Goal: Information Seeking & Learning: Check status

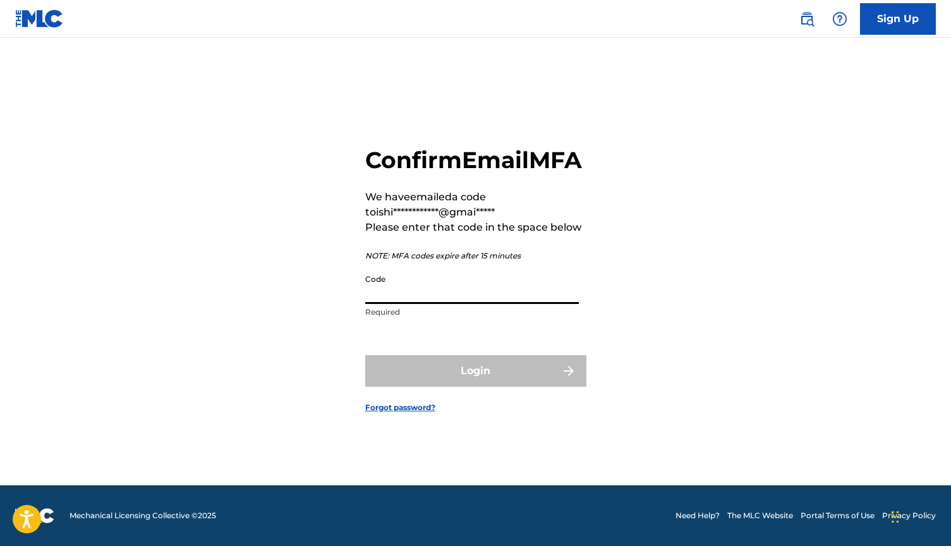
click at [408, 294] on input "Code" at bounding box center [472, 286] width 214 height 36
paste input "078718"
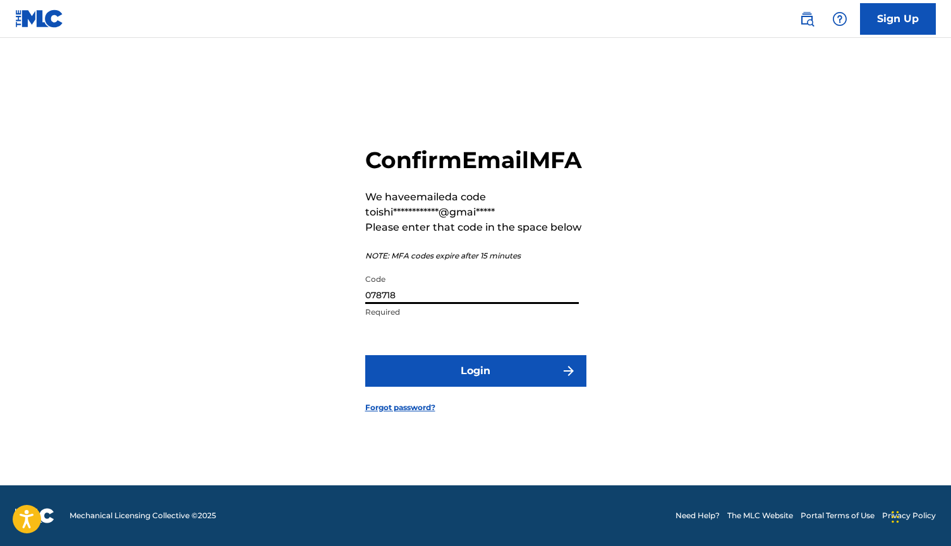
type input "078718"
click at [468, 387] on button "Login" at bounding box center [475, 371] width 221 height 32
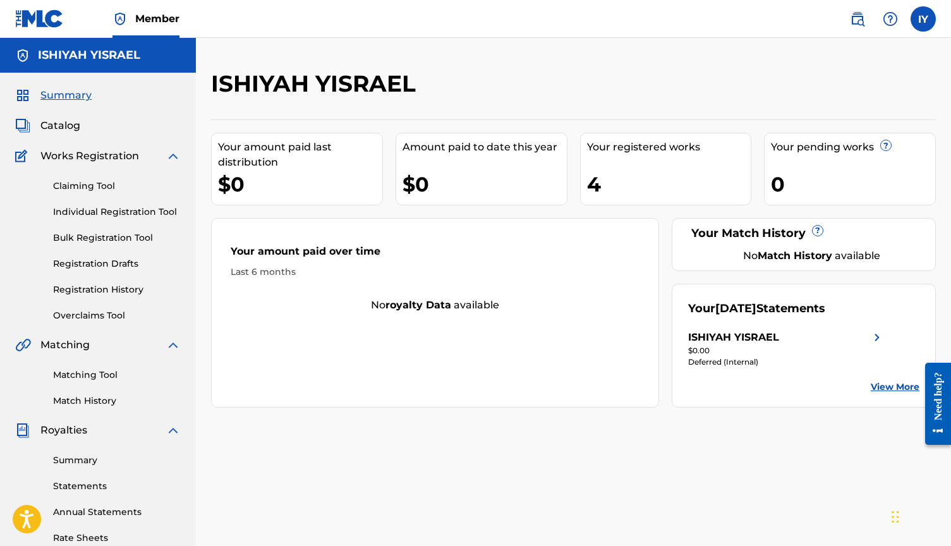
click at [632, 184] on div "4" at bounding box center [669, 184] width 164 height 28
click at [107, 188] on link "Claiming Tool" at bounding box center [117, 185] width 128 height 13
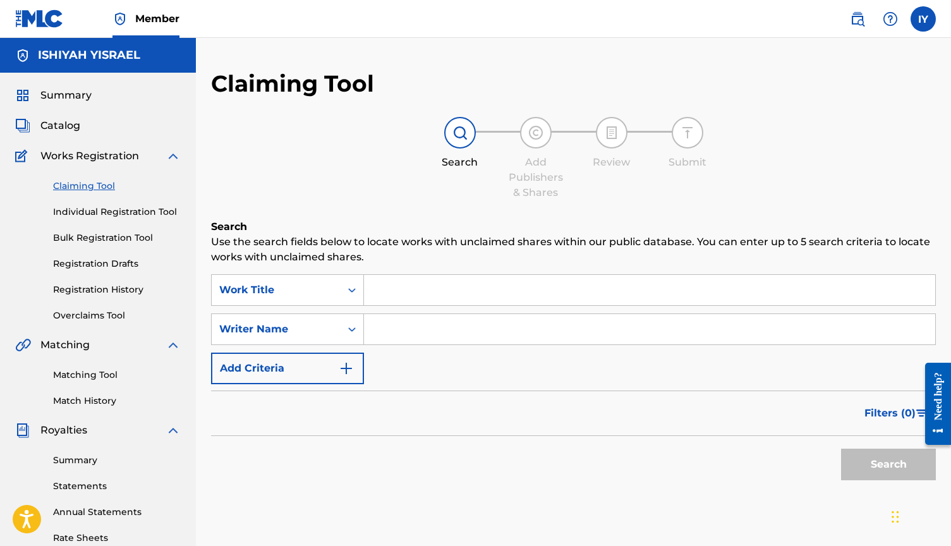
click at [93, 215] on link "Individual Registration Tool" at bounding box center [117, 211] width 128 height 13
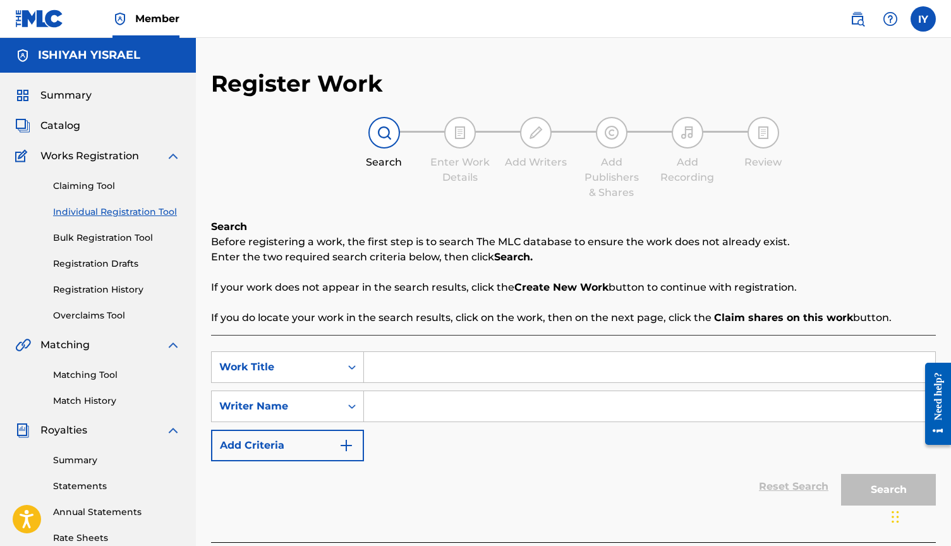
click at [66, 165] on div "Claiming Tool Individual Registration Tool Bulk Registration Tool Registration …" at bounding box center [97, 243] width 165 height 159
click at [166, 155] on img at bounding box center [172, 155] width 15 height 15
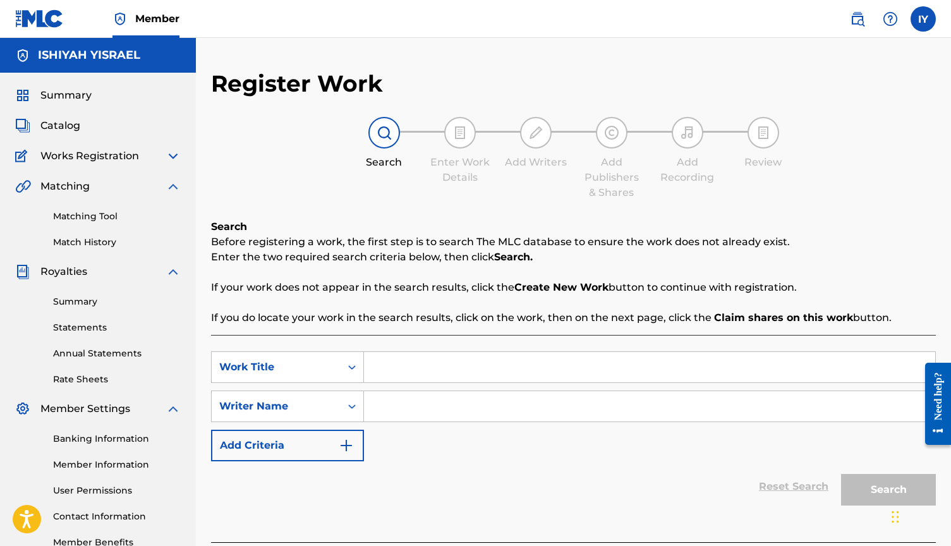
click at [175, 155] on img at bounding box center [172, 155] width 15 height 15
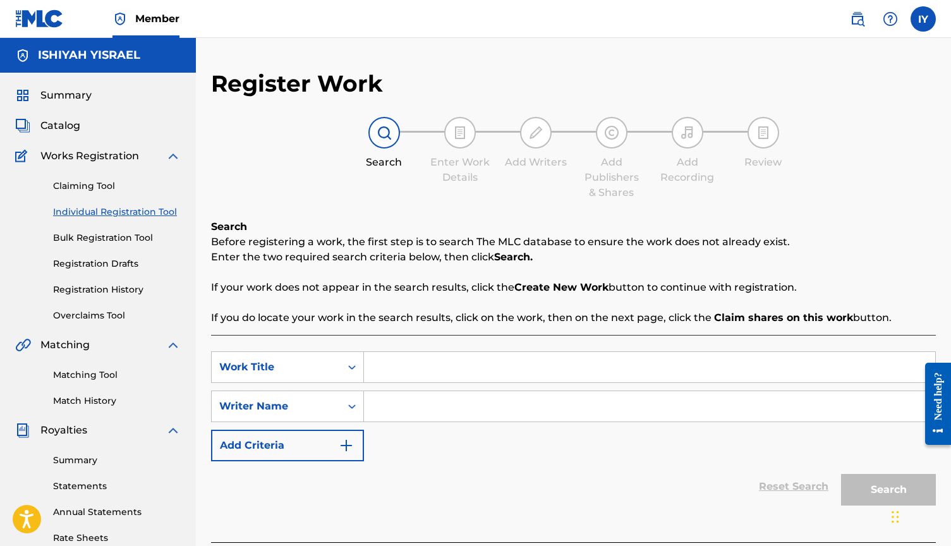
click at [170, 155] on img at bounding box center [172, 155] width 15 height 15
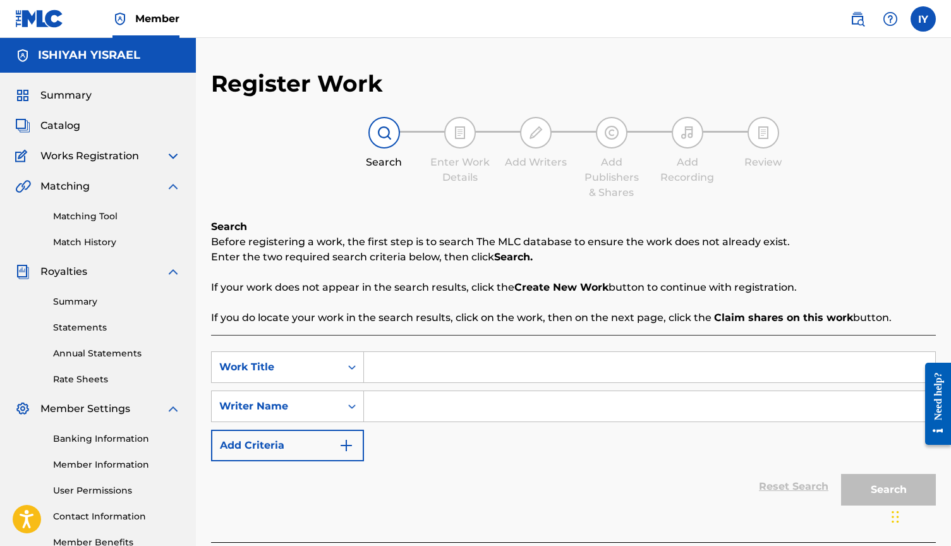
click at [167, 150] on img at bounding box center [172, 155] width 15 height 15
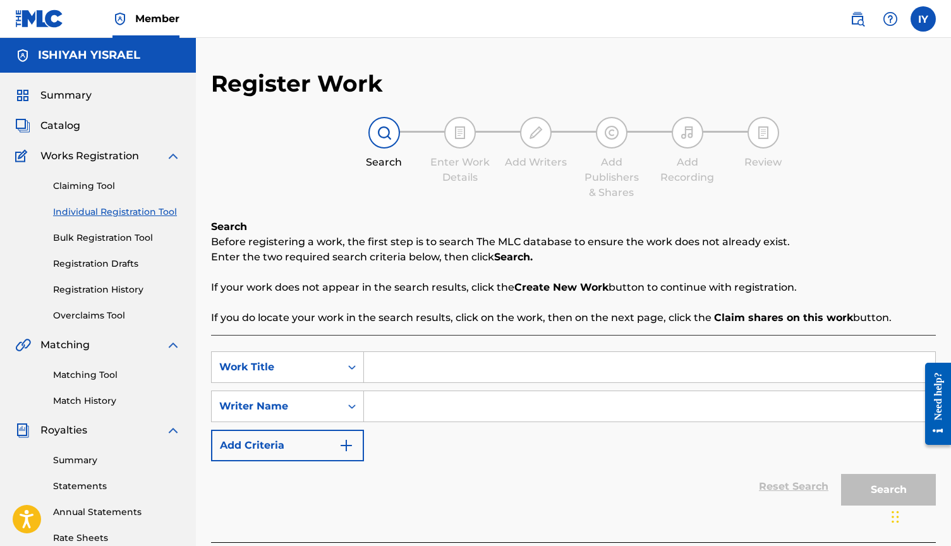
click at [858, 17] on img at bounding box center [857, 18] width 15 height 15
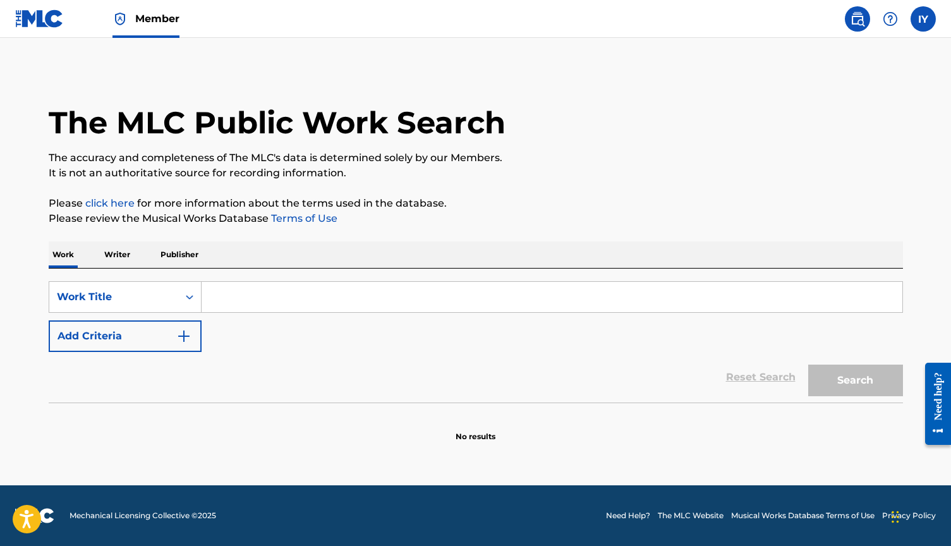
click at [929, 21] on label at bounding box center [922, 18] width 25 height 25
click at [923, 19] on input "IY Ishiyah Yisrael [EMAIL_ADDRESS][DOMAIN_NAME] Notification Preferences Profil…" at bounding box center [923, 19] width 0 height 0
click at [851, 26] on img at bounding box center [857, 18] width 15 height 15
click at [135, 20] on span "Member" at bounding box center [157, 18] width 44 height 15
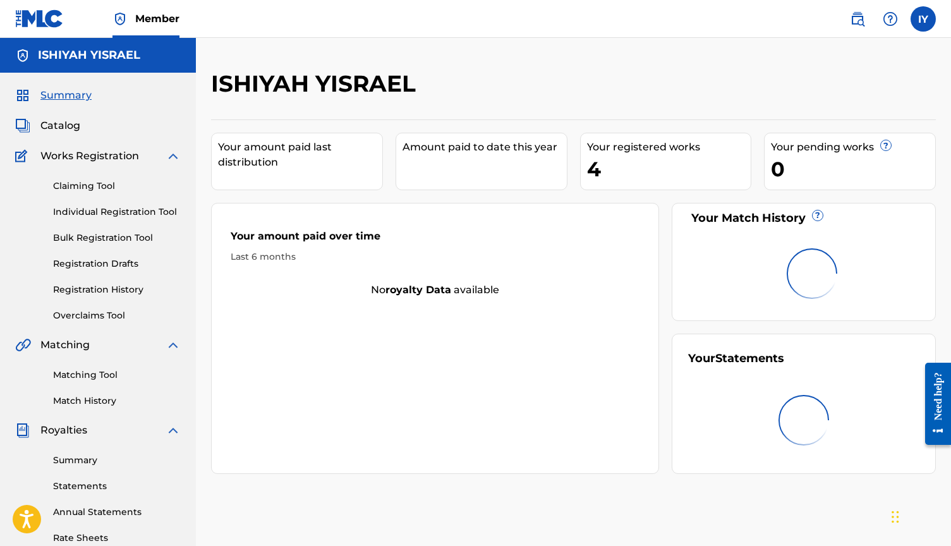
click at [39, 21] on img at bounding box center [39, 18] width 49 height 18
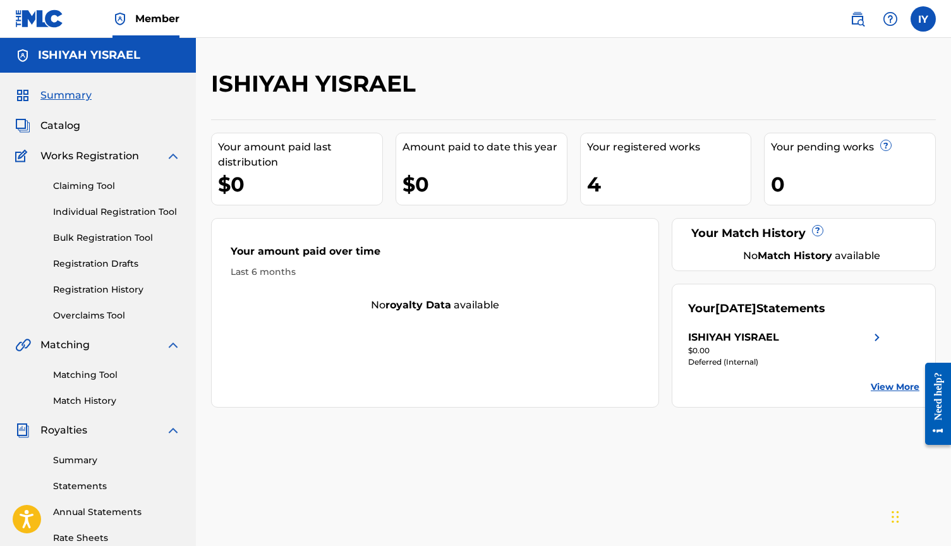
click at [176, 346] on img at bounding box center [172, 344] width 15 height 15
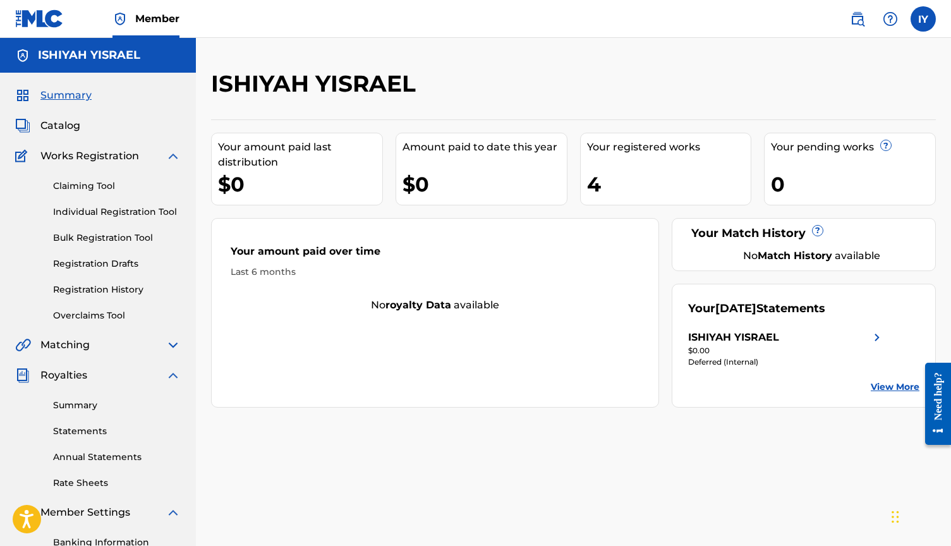
click at [168, 373] on img at bounding box center [172, 375] width 15 height 15
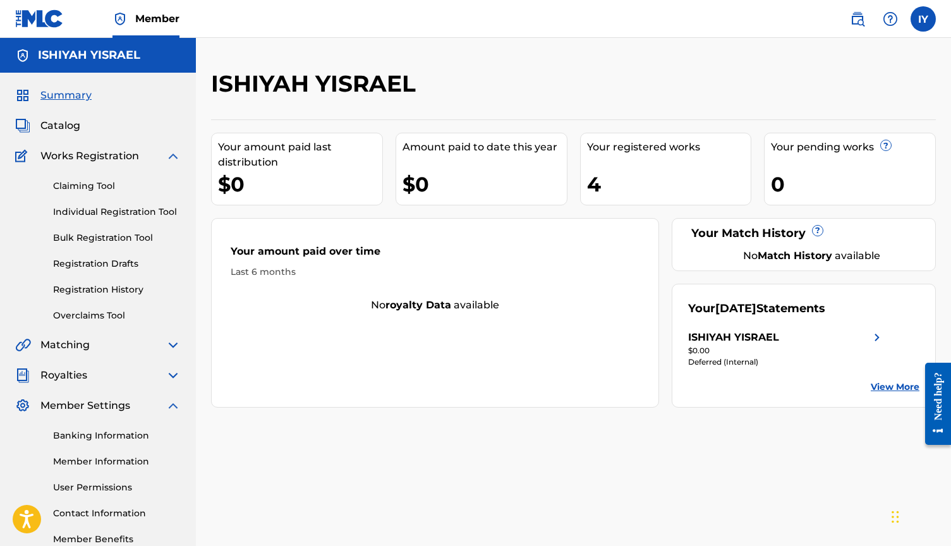
click at [168, 373] on img at bounding box center [172, 375] width 15 height 15
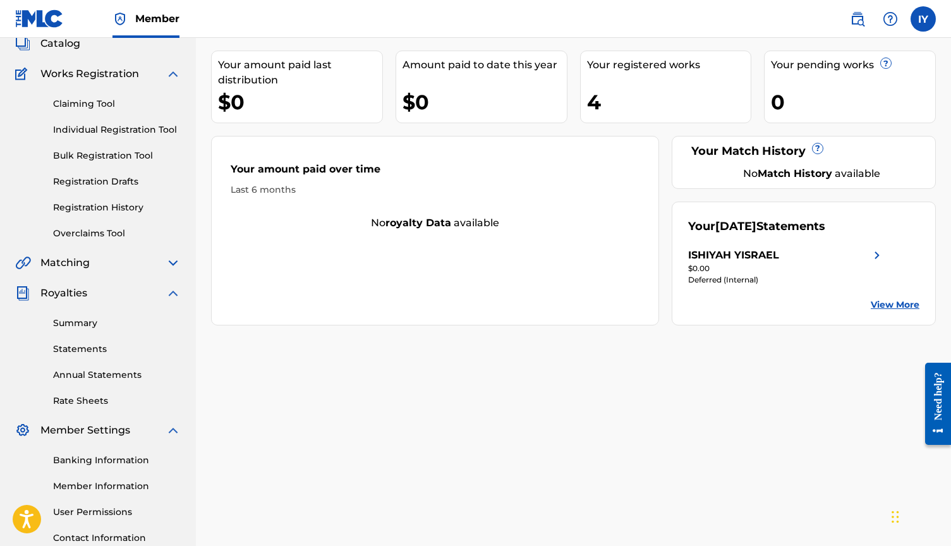
scroll to position [87, 0]
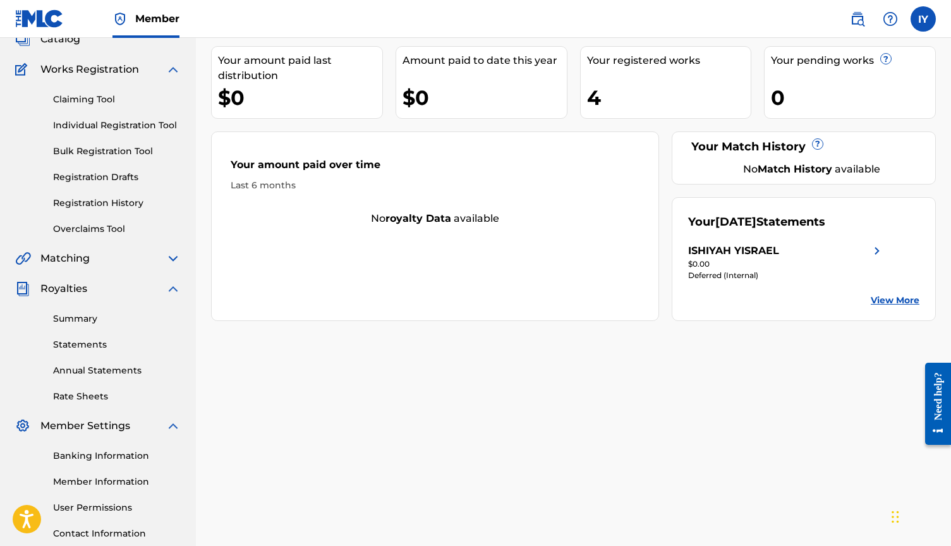
click at [81, 322] on link "Summary" at bounding box center [117, 318] width 128 height 13
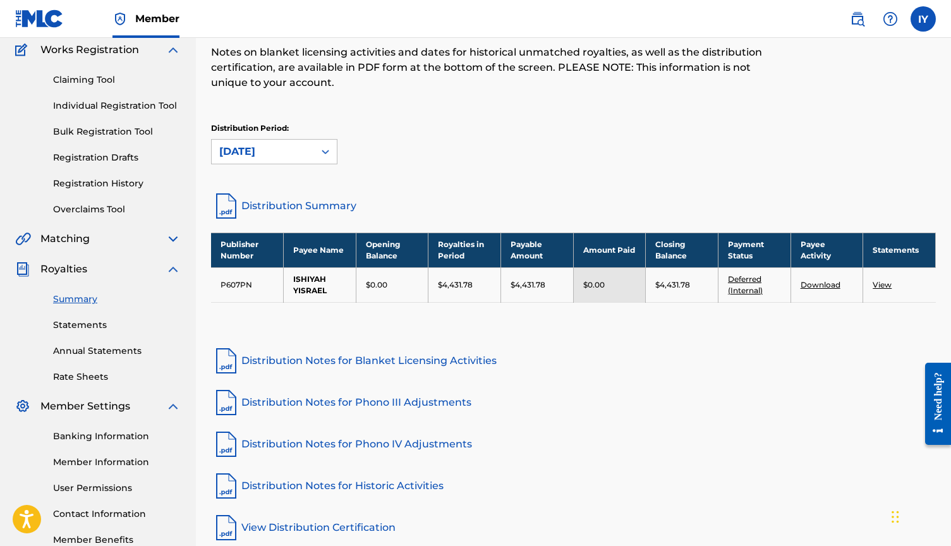
scroll to position [107, 0]
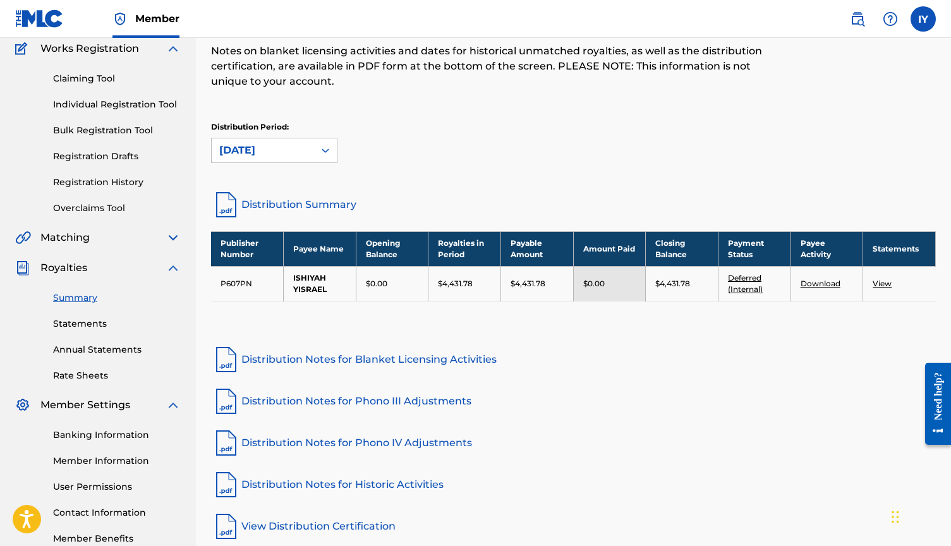
click at [306, 286] on td "ISHIYAH YISRAEL" at bounding box center [320, 283] width 73 height 35
click at [246, 280] on td "P607PN" at bounding box center [247, 283] width 73 height 35
click at [749, 289] on link "Deferred (Internal)" at bounding box center [745, 283] width 35 height 21
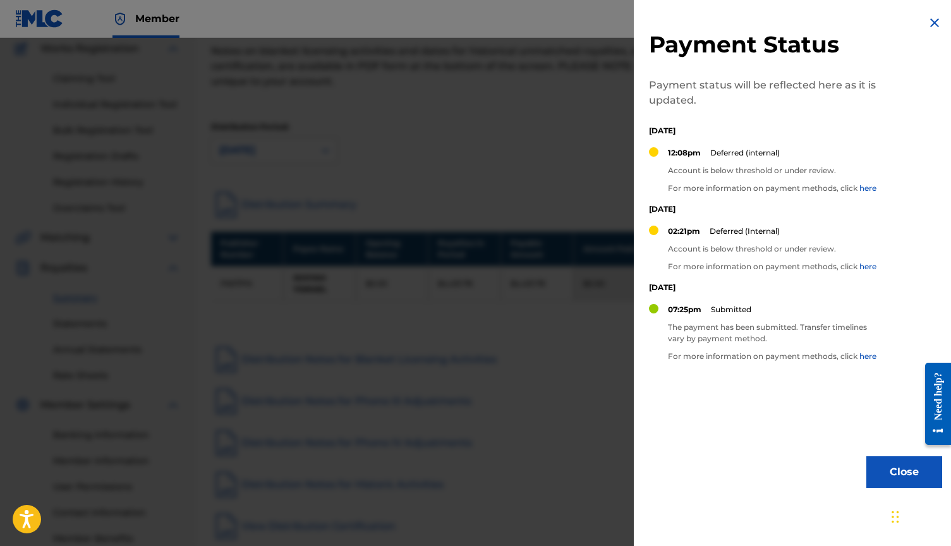
click at [930, 25] on img at bounding box center [934, 22] width 15 height 15
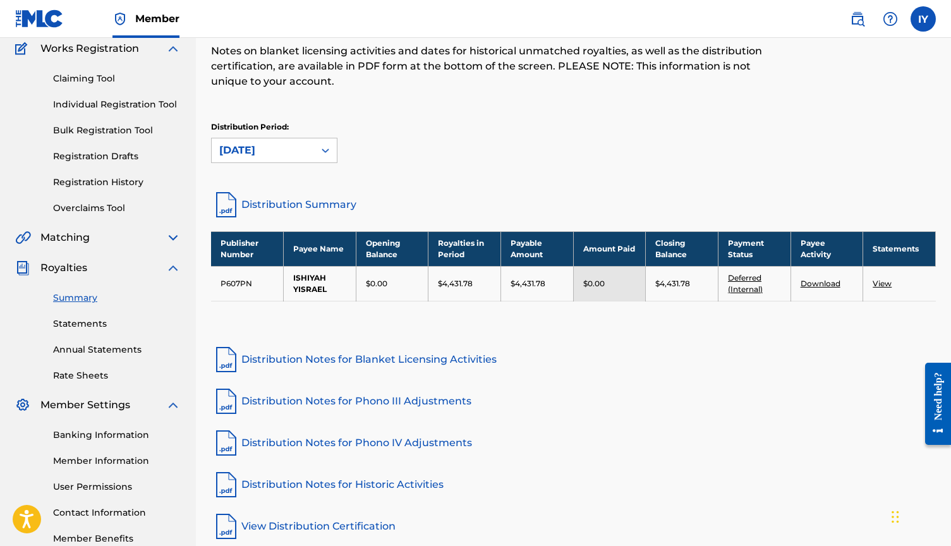
click at [87, 443] on div "Banking Information Member Information User Permissions Contact Information Mem…" at bounding box center [97, 478] width 165 height 133
click at [91, 436] on link "Banking Information" at bounding box center [117, 434] width 128 height 13
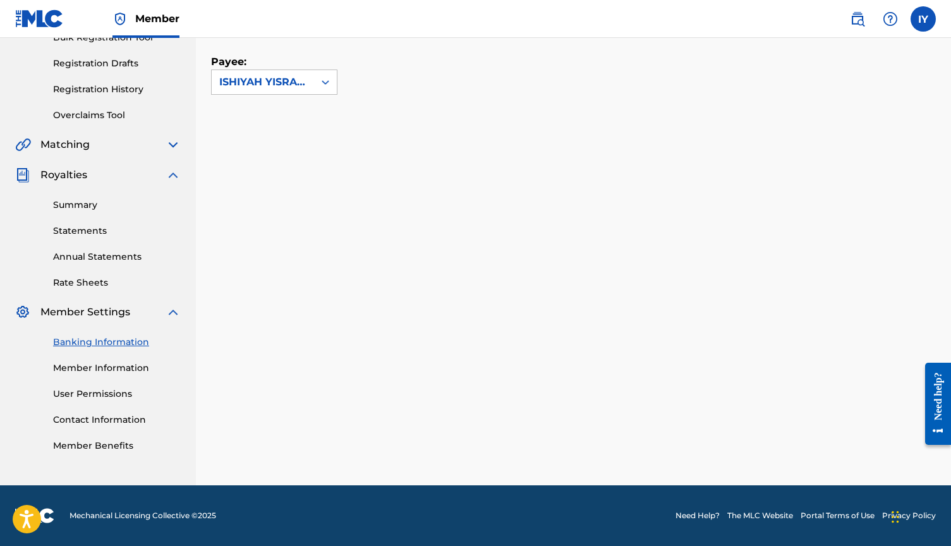
scroll to position [200, 0]
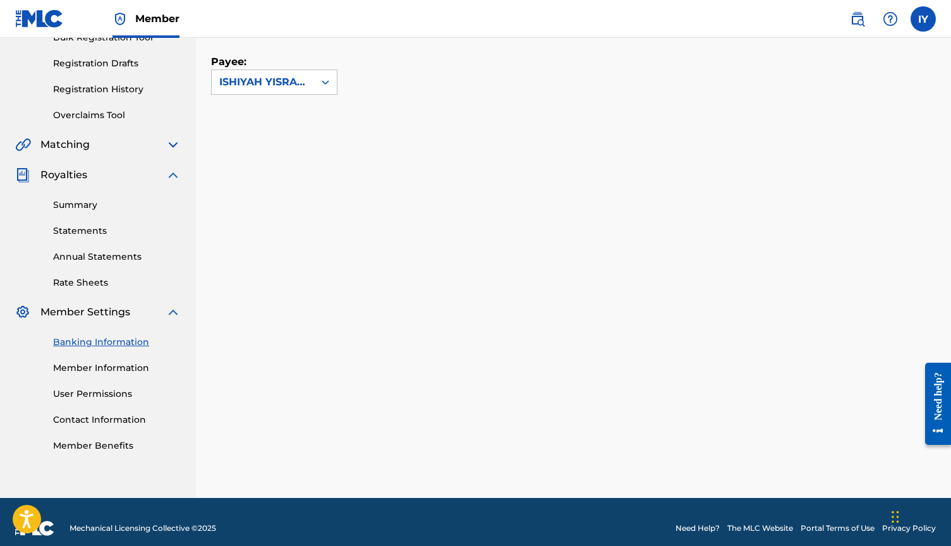
click at [99, 226] on link "Statements" at bounding box center [117, 230] width 128 height 13
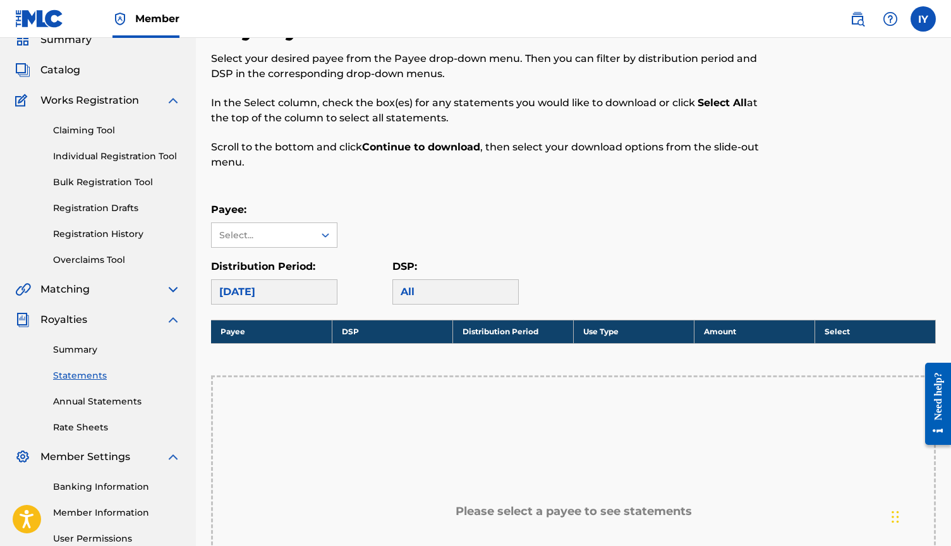
scroll to position [54, 0]
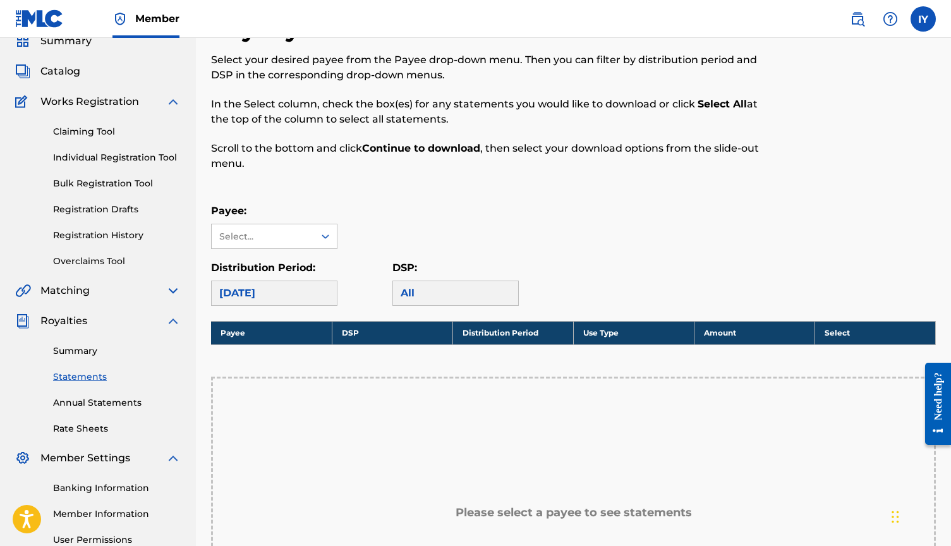
click at [80, 352] on link "Summary" at bounding box center [117, 350] width 128 height 13
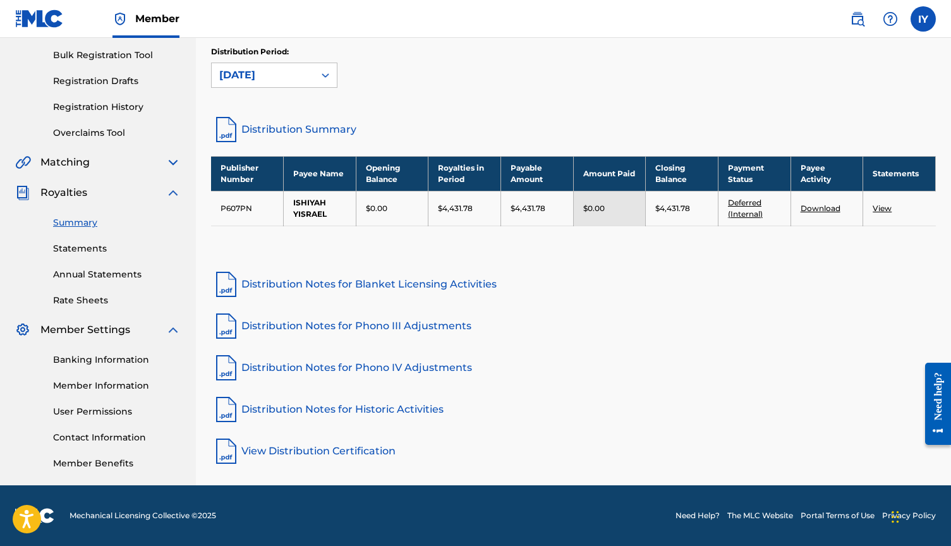
scroll to position [183, 0]
click at [881, 209] on link "View" at bounding box center [881, 207] width 19 height 9
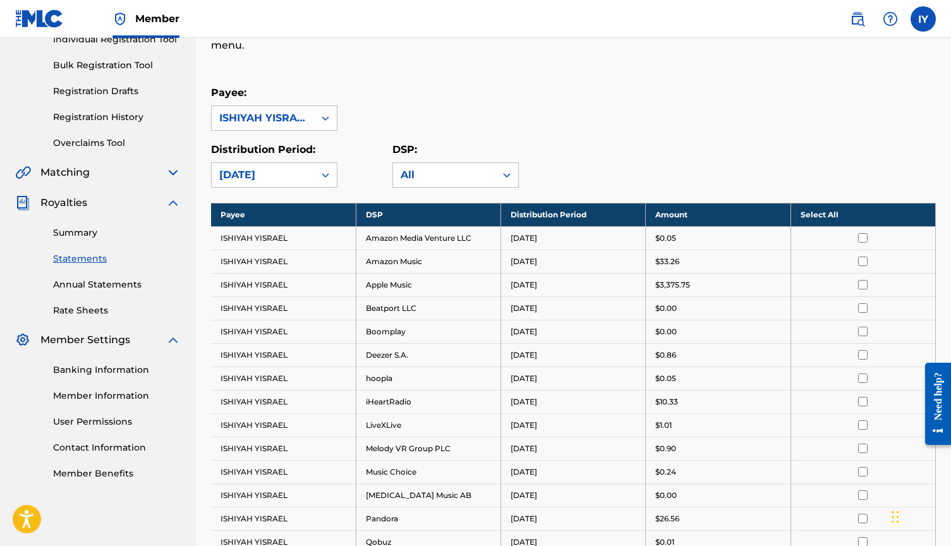
scroll to position [120, 0]
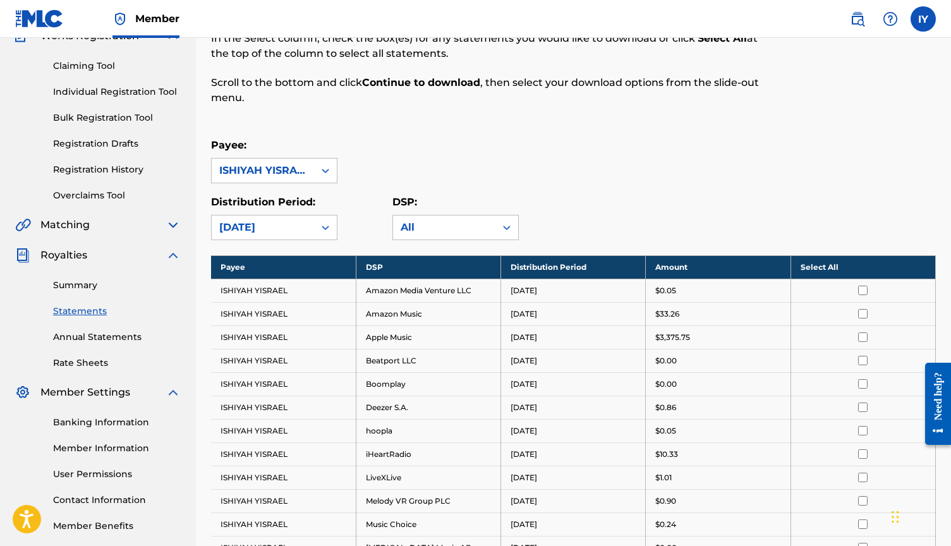
click at [71, 286] on link "Summary" at bounding box center [117, 285] width 128 height 13
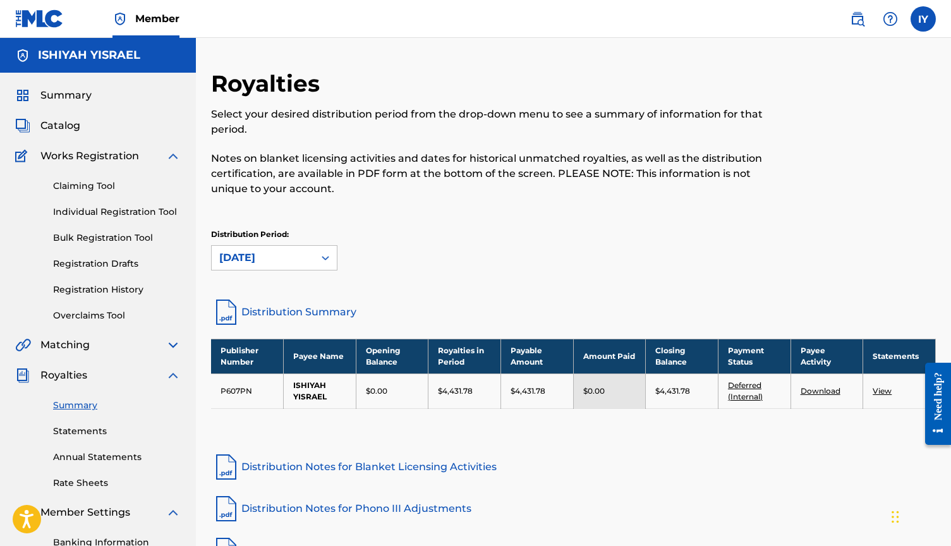
click at [82, 157] on span "Works Registration" at bounding box center [89, 155] width 99 height 15
click at [59, 126] on span "Catalog" at bounding box center [60, 125] width 40 height 15
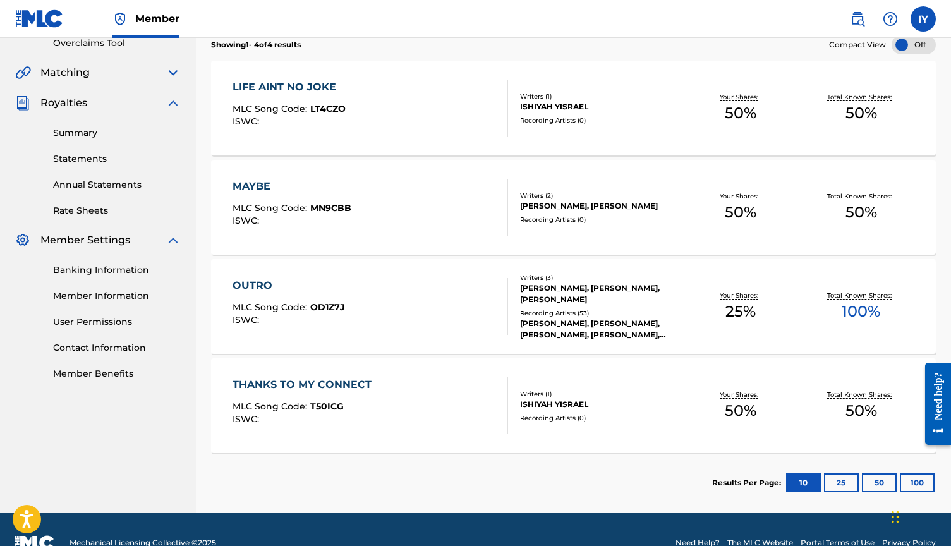
scroll to position [272, 0]
click at [253, 184] on div "MAYBE" at bounding box center [291, 186] width 119 height 15
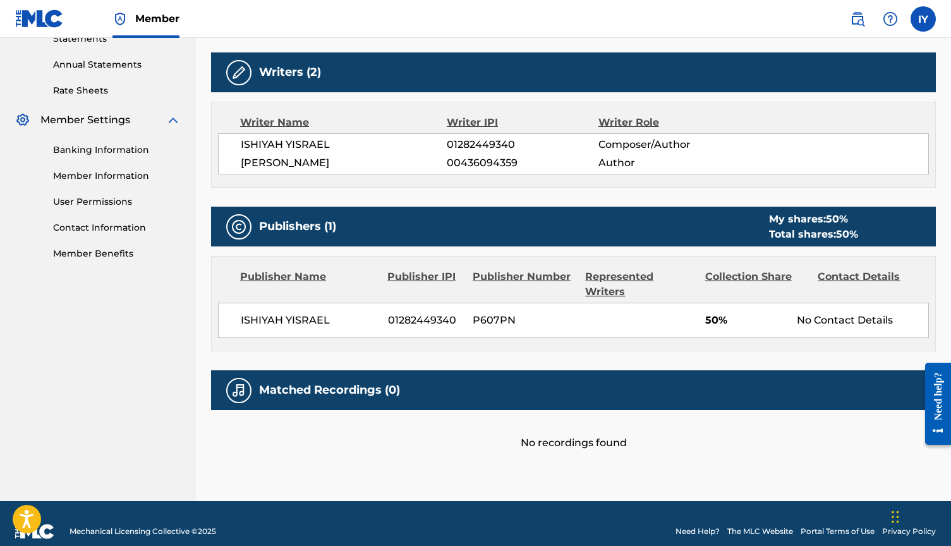
scroll to position [392, 0]
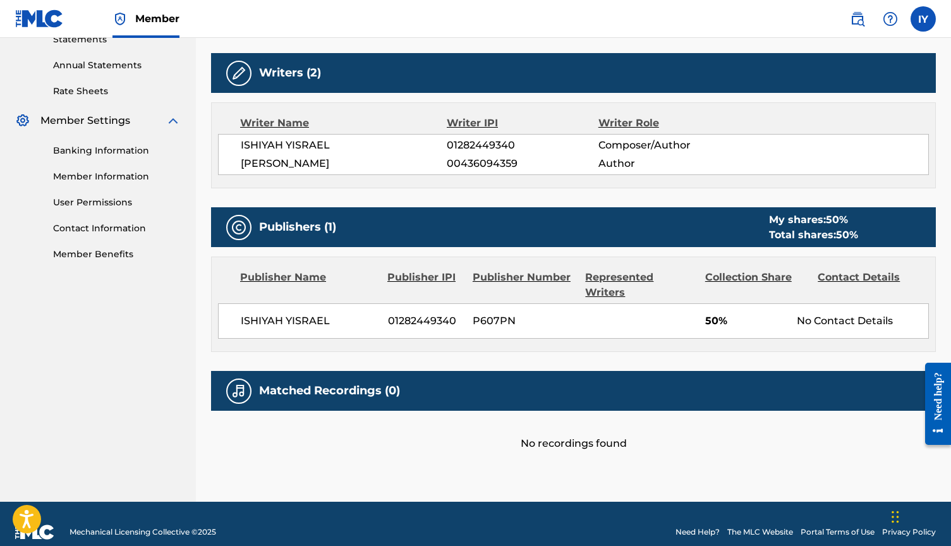
click at [938, 411] on div "Need help?" at bounding box center [937, 395] width 17 height 48
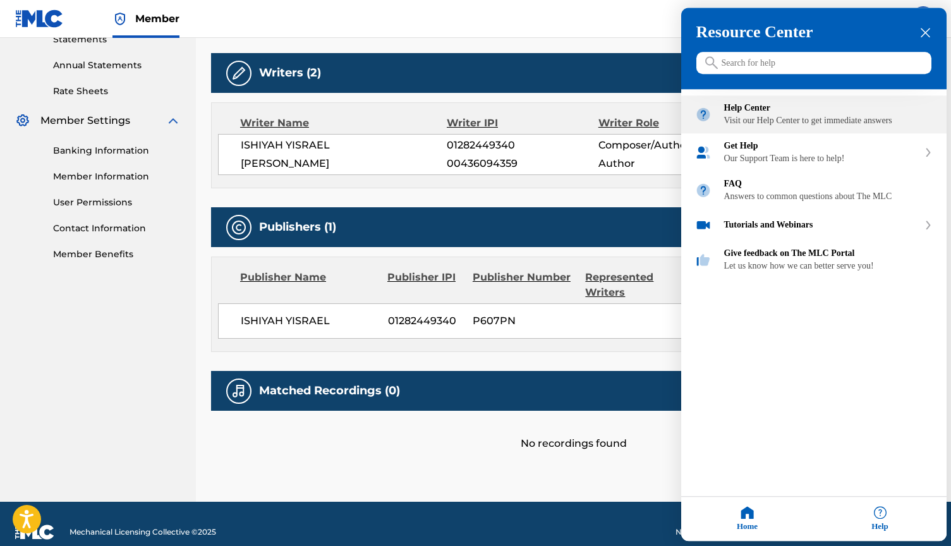
click at [794, 126] on div "Visit our Help Center to get immediate answers" at bounding box center [828, 121] width 208 height 10
click at [926, 40] on h3 "Resource Center" at bounding box center [813, 32] width 235 height 19
click at [923, 35] on icon "close resource center" at bounding box center [924, 32] width 9 height 9
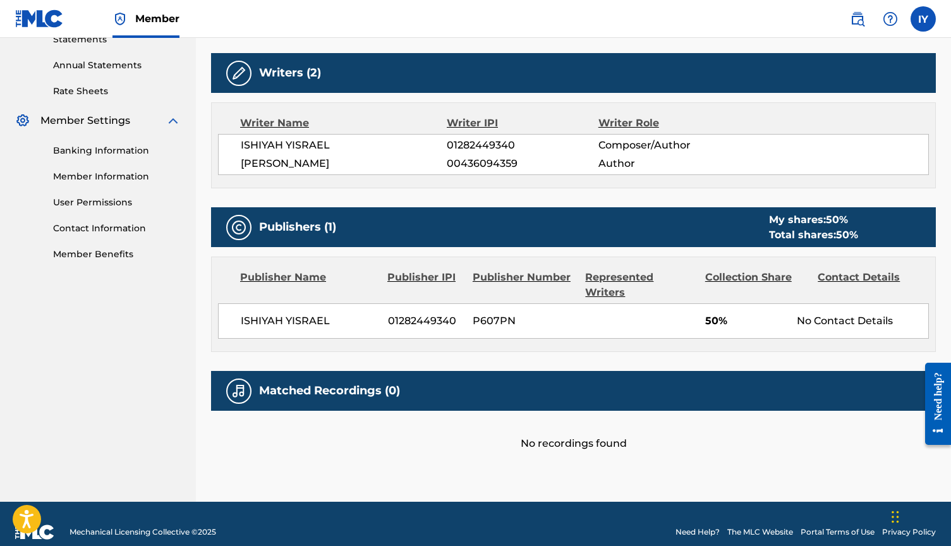
click at [259, 449] on div "< Back to results Edit Last Edited: [DATE] Source: The MLC MAYBE Work Detail Me…" at bounding box center [573, 90] width 725 height 824
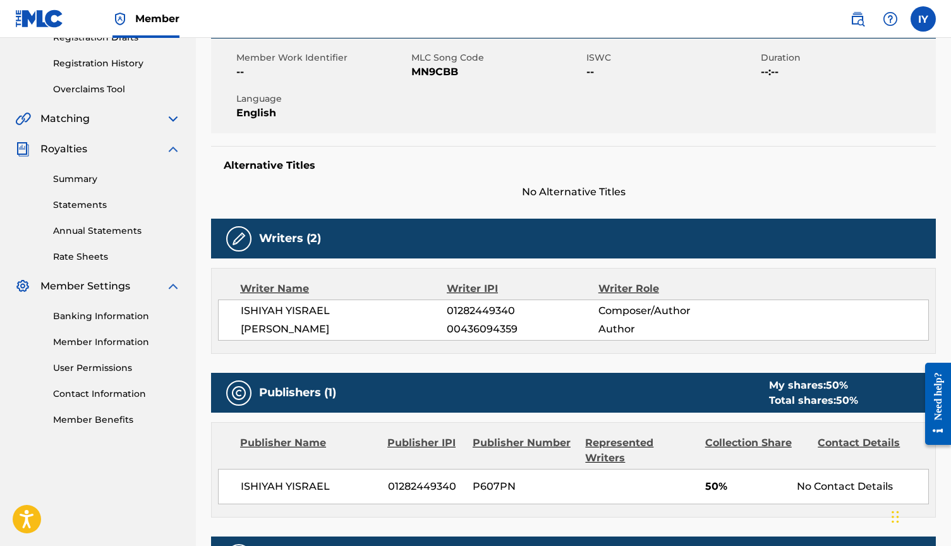
scroll to position [226, 0]
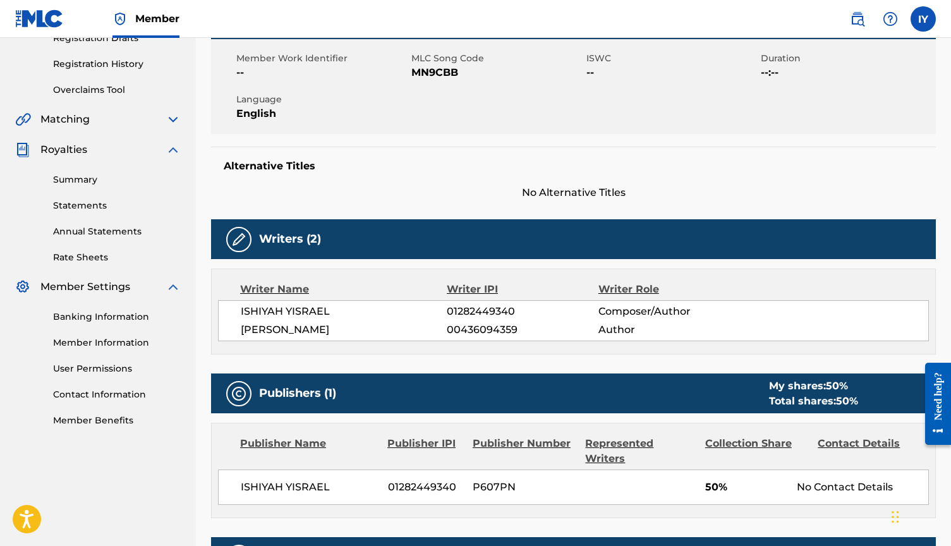
click at [85, 181] on link "Summary" at bounding box center [117, 179] width 128 height 13
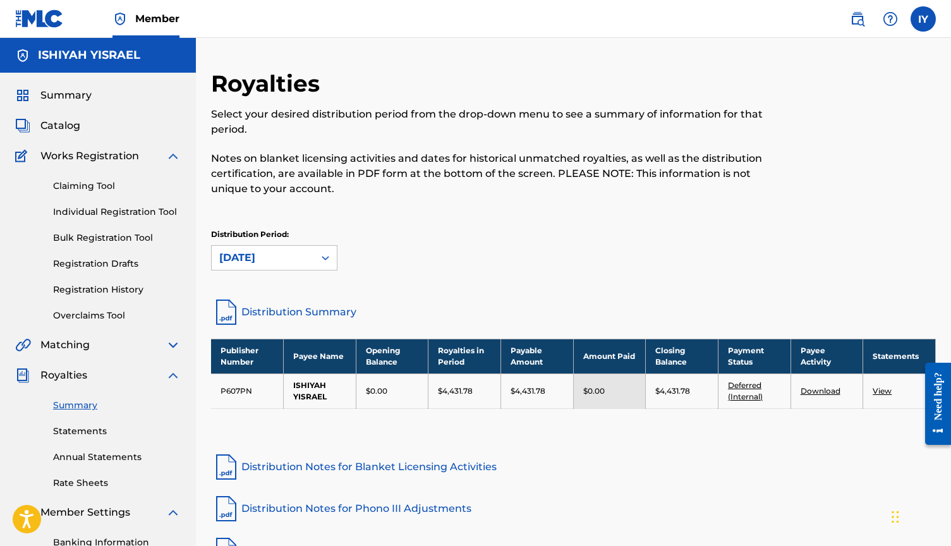
click at [66, 130] on span "Catalog" at bounding box center [60, 125] width 40 height 15
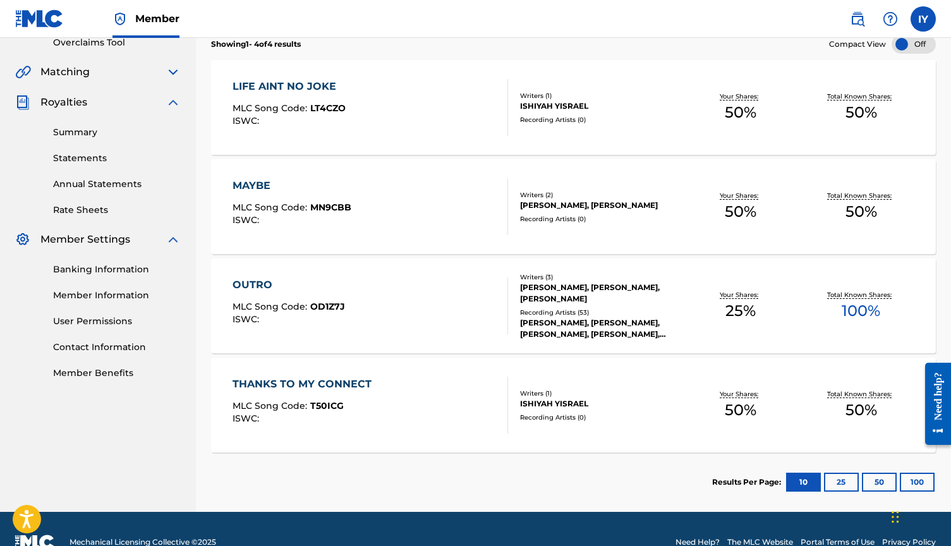
scroll to position [273, 0]
click at [315, 88] on div "LIFE AINT NO JOKE" at bounding box center [288, 86] width 113 height 15
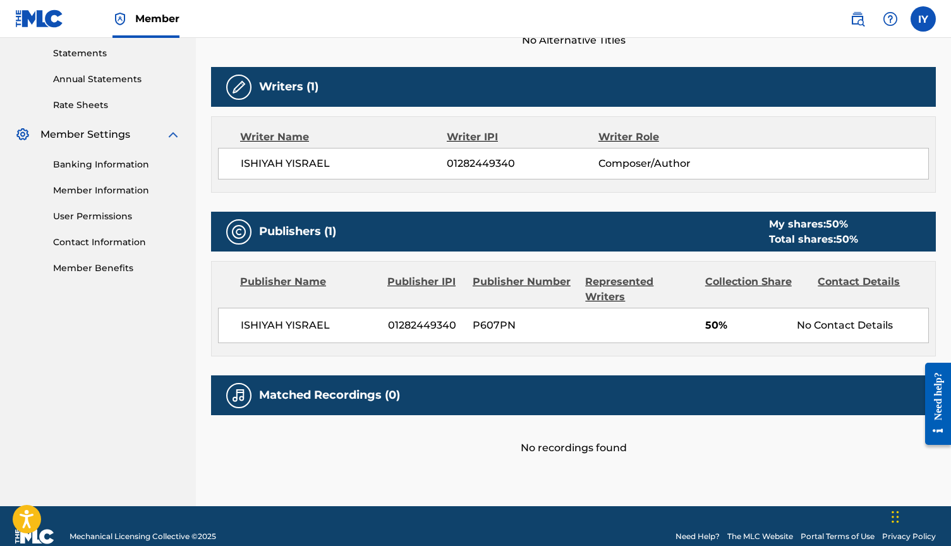
scroll to position [379, 0]
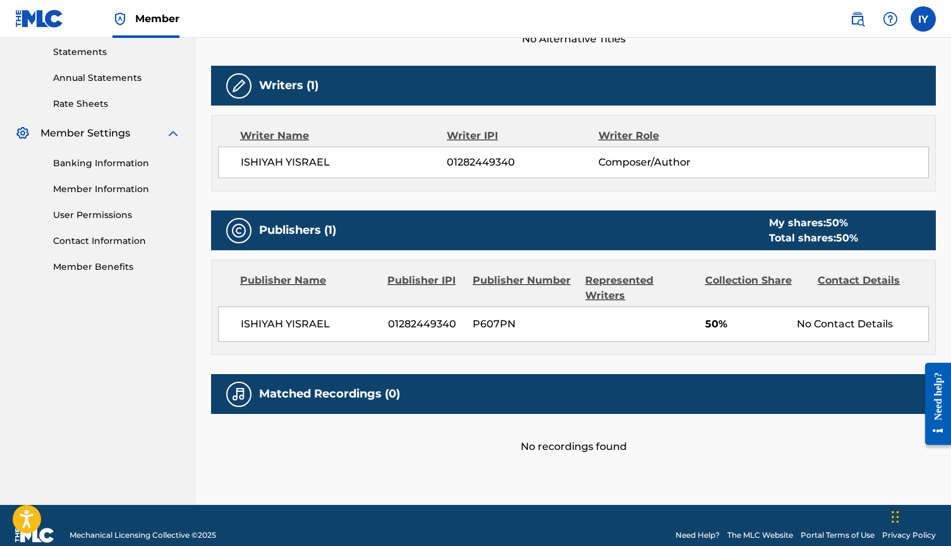
click at [572, 32] on nav "Member IY IY Ishiyah Yisrael [EMAIL_ADDRESS][DOMAIN_NAME] Notification Preferen…" at bounding box center [475, 19] width 951 height 38
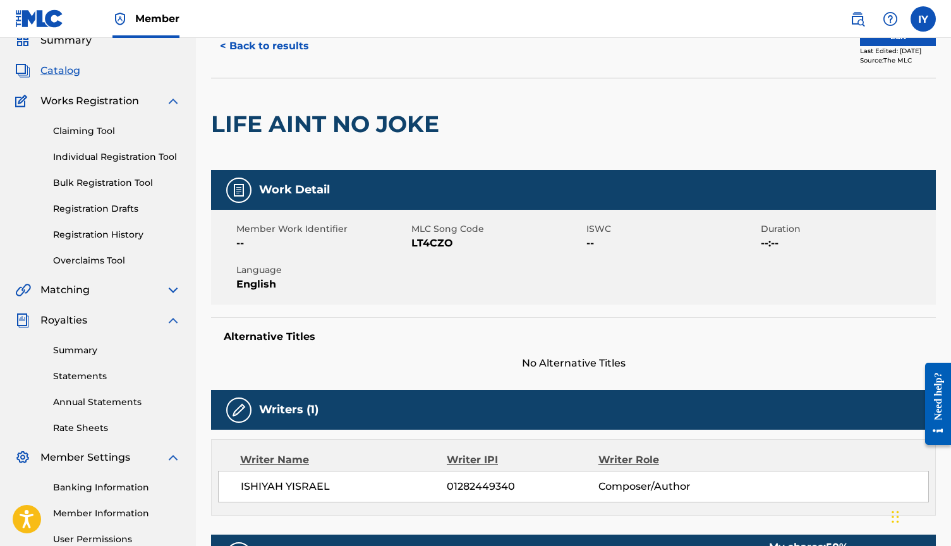
scroll to position [40, 0]
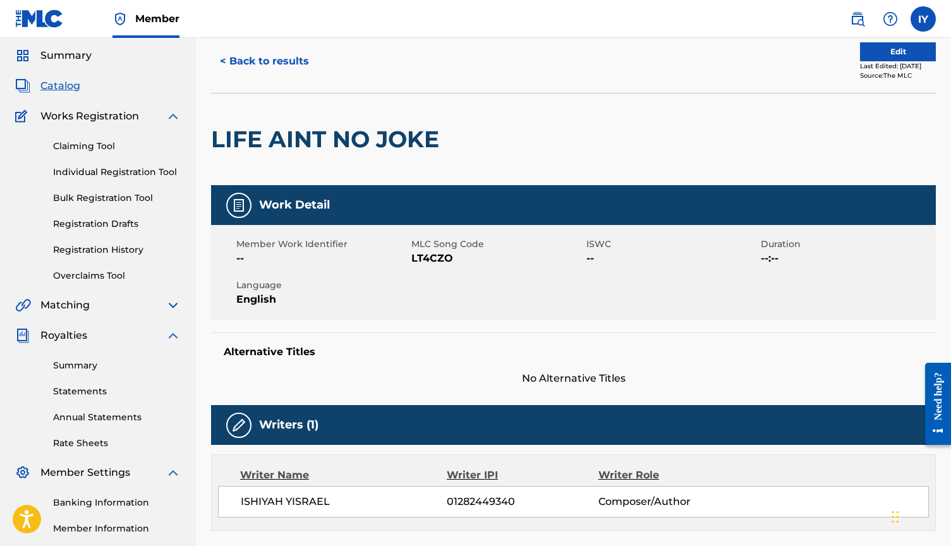
click at [71, 113] on span "Works Registration" at bounding box center [89, 116] width 99 height 15
click at [58, 90] on span "Catalog" at bounding box center [60, 85] width 40 height 15
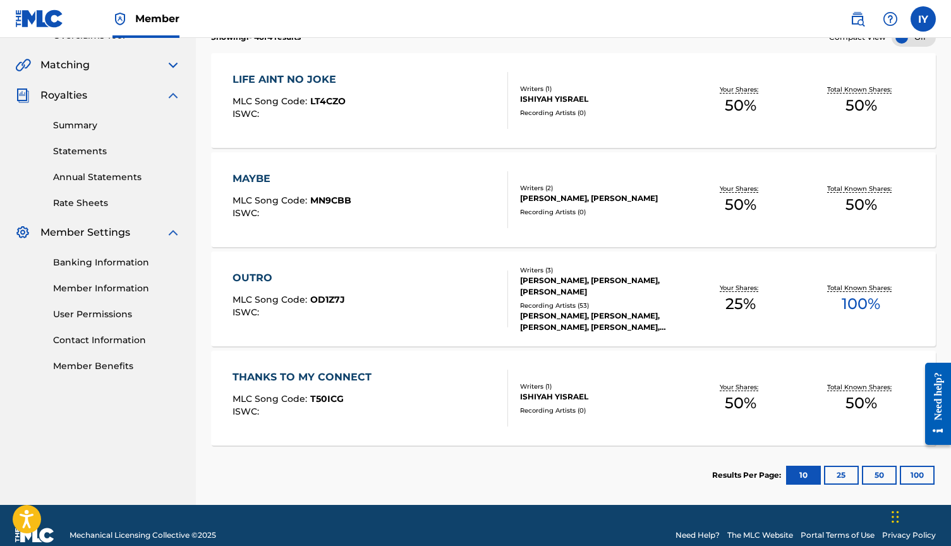
scroll to position [293, 0]
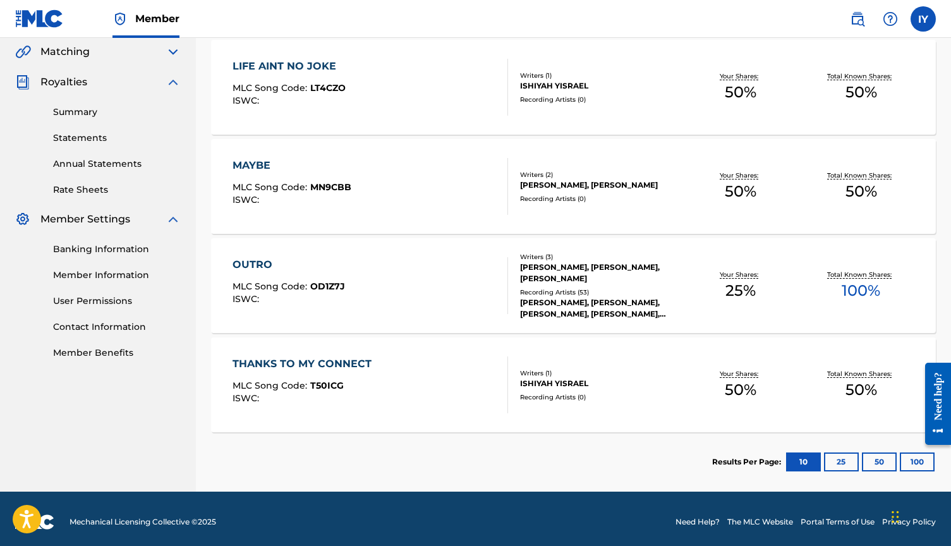
click at [553, 263] on div "[PERSON_NAME], [PERSON_NAME], [PERSON_NAME]" at bounding box center [600, 273] width 160 height 23
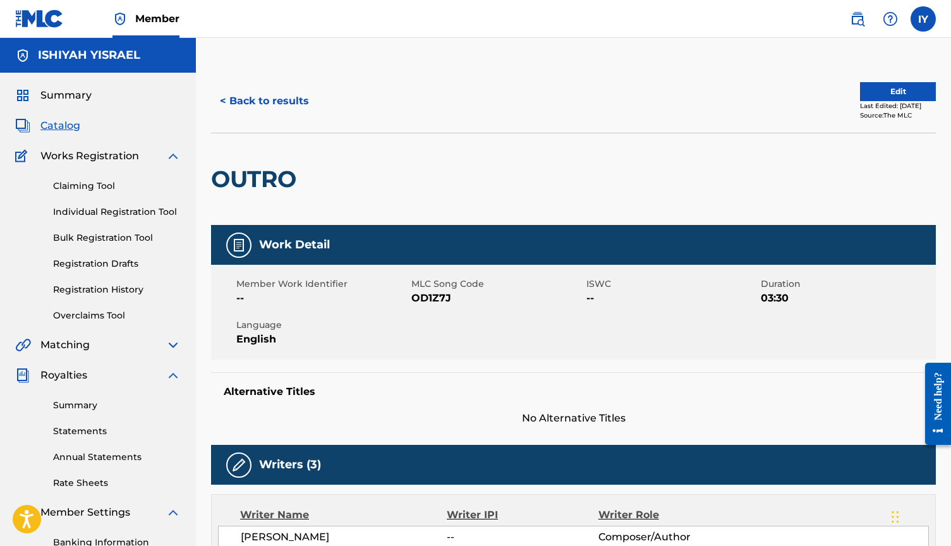
scroll to position [183, 0]
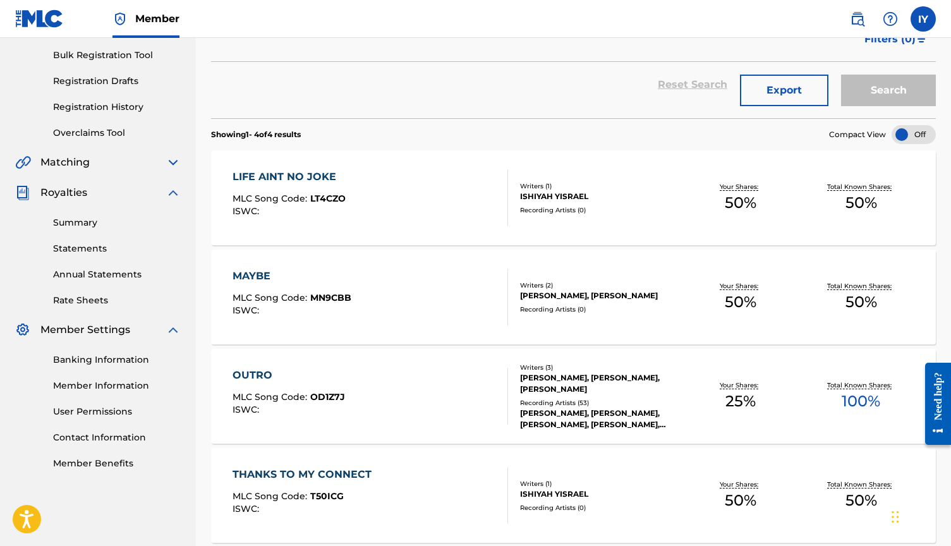
click at [376, 299] on div "MAYBE MLC Song Code : MN9CBB ISWC :" at bounding box center [369, 296] width 275 height 57
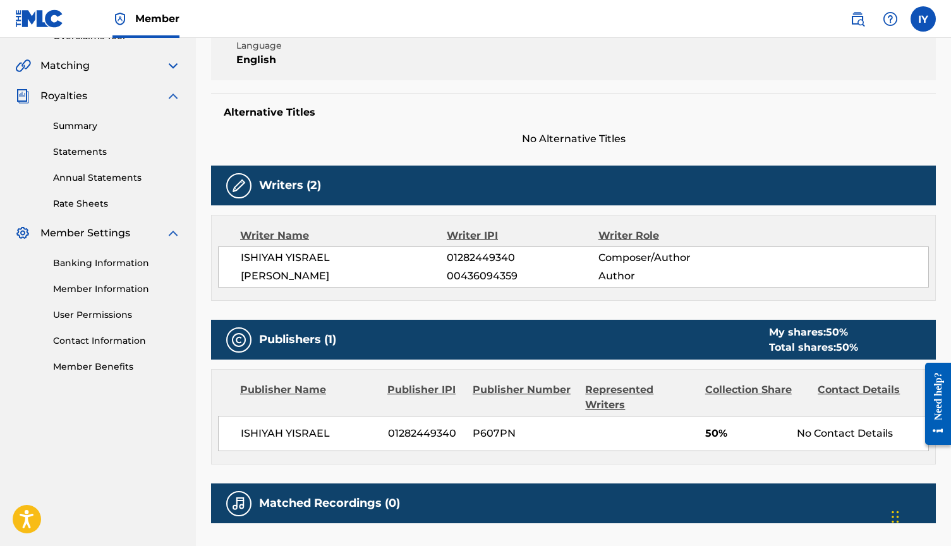
scroll to position [279, 0]
click at [24, 98] on img at bounding box center [22, 95] width 15 height 15
click at [21, 97] on img at bounding box center [22, 95] width 15 height 15
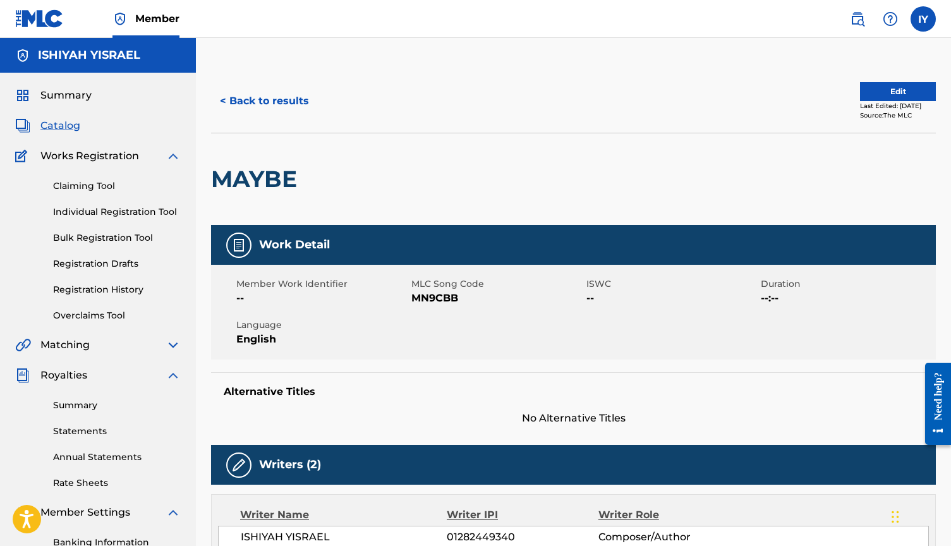
scroll to position [0, 0]
click at [244, 95] on button "< Back to results" at bounding box center [264, 101] width 107 height 32
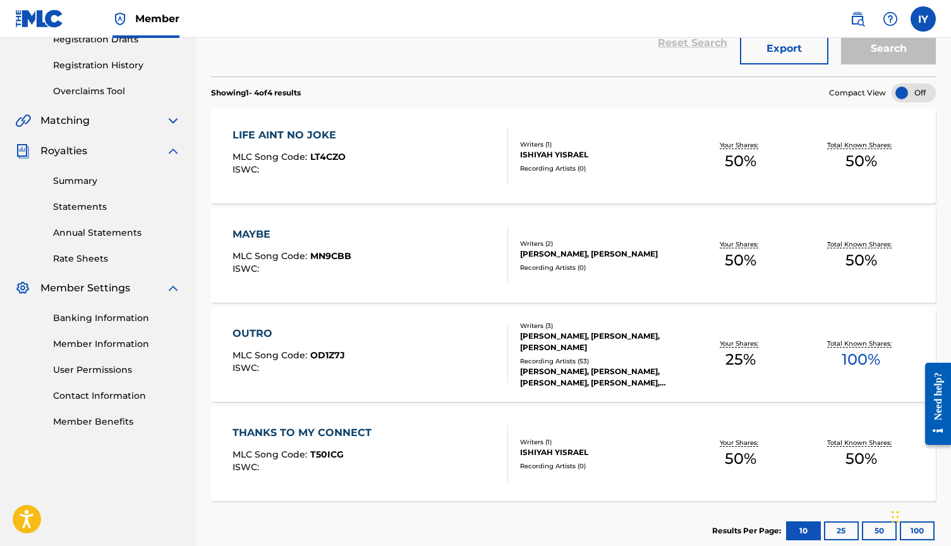
scroll to position [220, 0]
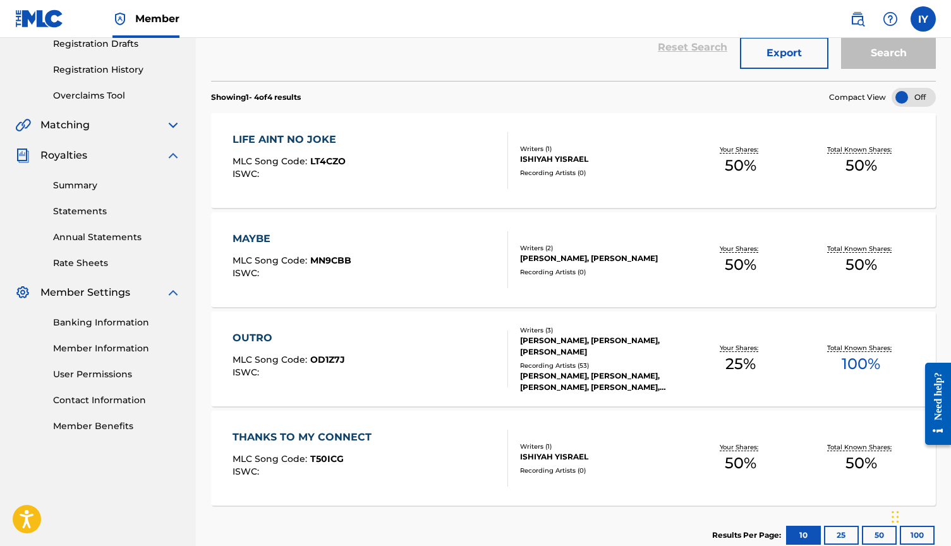
click at [97, 322] on link "Banking Information" at bounding box center [117, 322] width 128 height 13
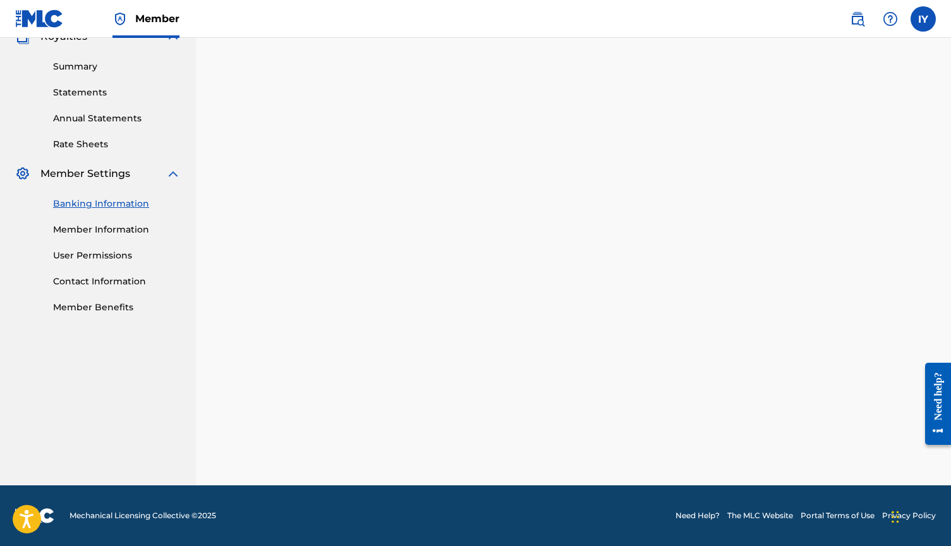
scroll to position [183, 0]
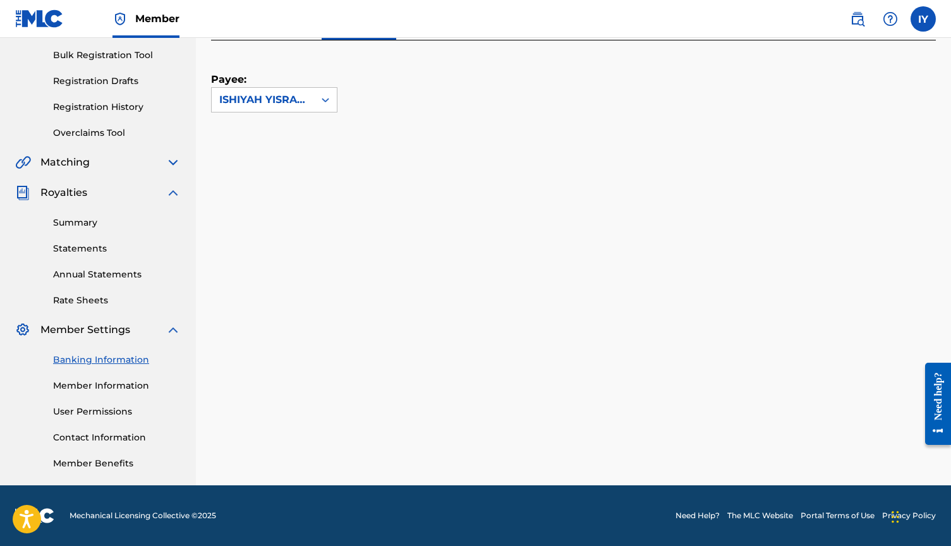
click at [67, 192] on span "Royalties" at bounding box center [63, 192] width 47 height 15
click at [169, 192] on img at bounding box center [172, 192] width 15 height 15
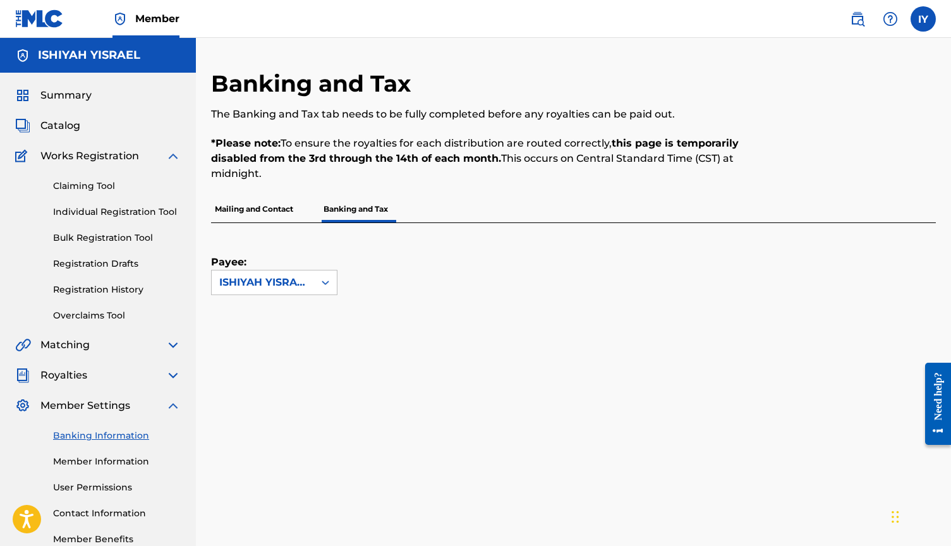
scroll to position [0, 0]
click at [61, 122] on span "Catalog" at bounding box center [60, 125] width 40 height 15
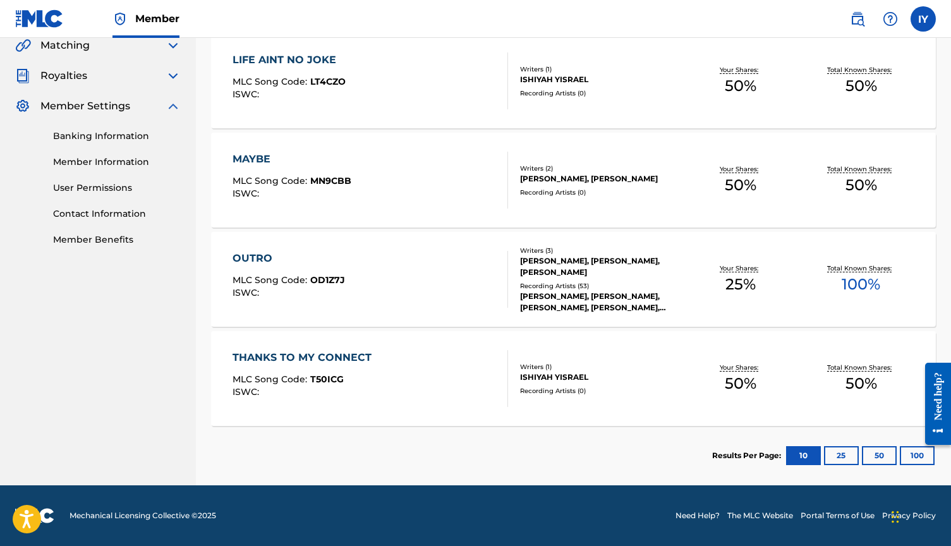
scroll to position [299, 0]
click at [45, 388] on nav "ISHIYAH YISRAEL Summary Catalog Works Registration Claiming Tool Individual Reg…" at bounding box center [98, 111] width 196 height 747
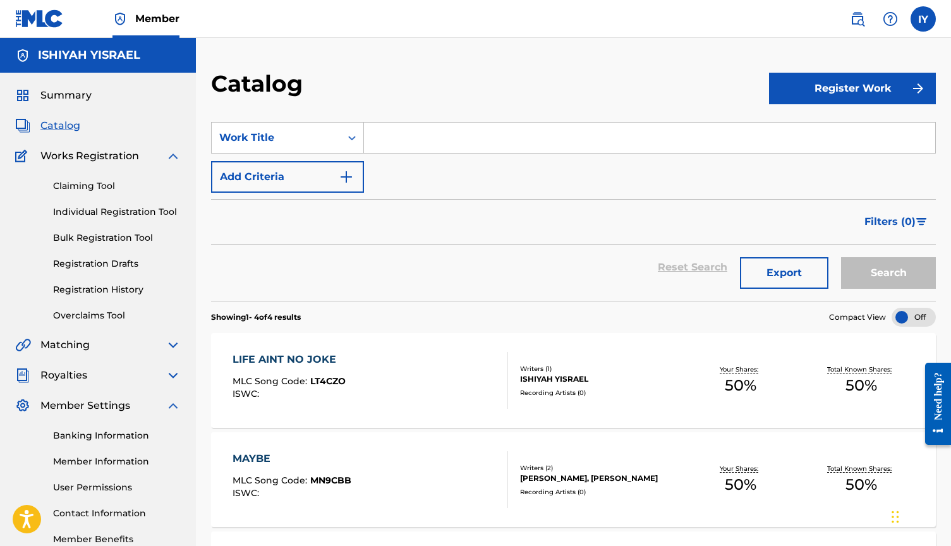
scroll to position [0, 0]
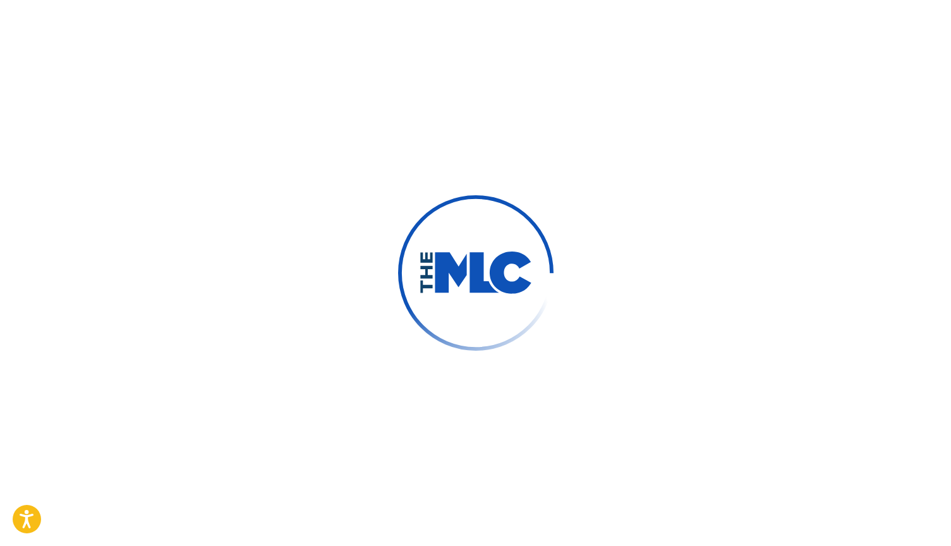
type input "Ishiyah"
type input "Yisrael"
type input "[EMAIL_ADDRESS][DOMAIN_NAME]"
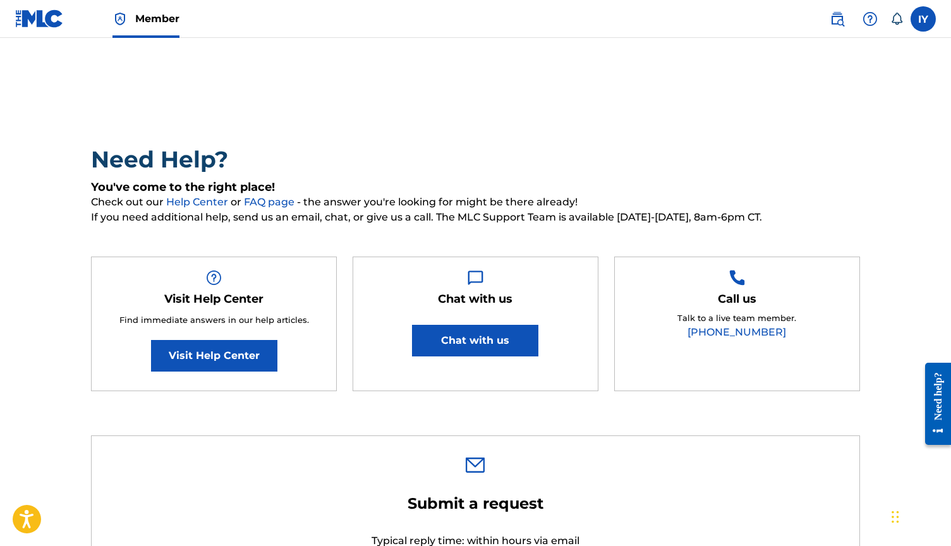
click at [453, 334] on button "Chat with us" at bounding box center [475, 341] width 126 height 32
click at [453, 336] on button "Chat with us" at bounding box center [475, 341] width 126 height 32
click at [465, 343] on button "Chat with us" at bounding box center [475, 341] width 126 height 32
click at [530, 0] on nav "Member IY IY Ishiyah Yisrael [EMAIL_ADDRESS][DOMAIN_NAME] Notification Preferen…" at bounding box center [475, 19] width 951 height 38
